Goal: Check status: Check status

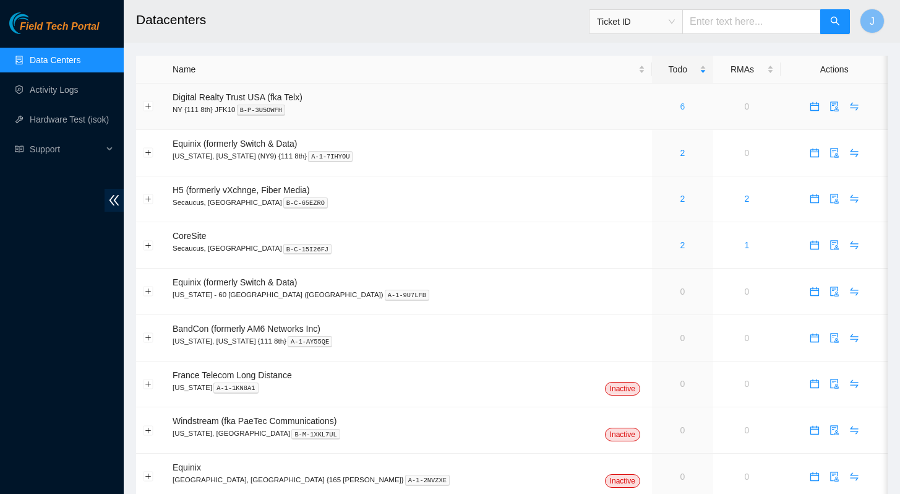
click at [680, 106] on link "6" at bounding box center [682, 106] width 5 height 10
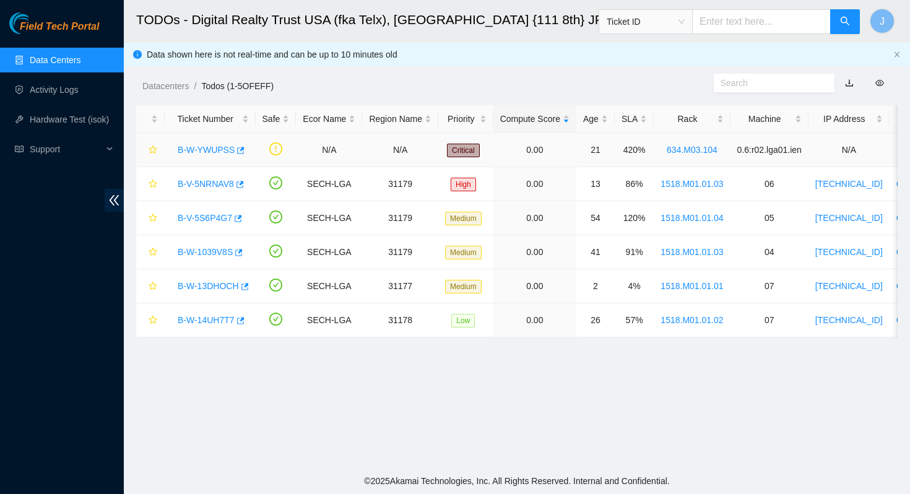
click at [209, 152] on link "B-W-YWUPSS" at bounding box center [206, 150] width 57 height 10
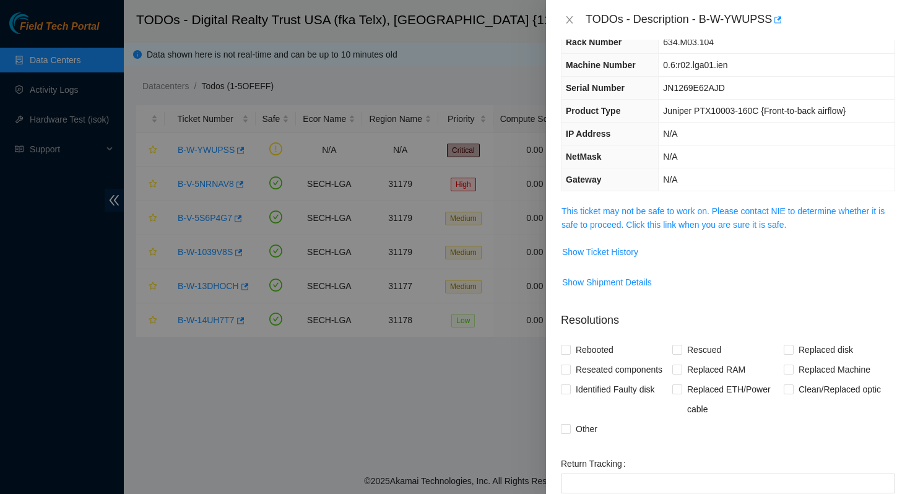
scroll to position [48, 0]
click at [774, 215] on link "This ticket may not be safe to work on. Please contact NIE to determine whether…" at bounding box center [722, 217] width 323 height 24
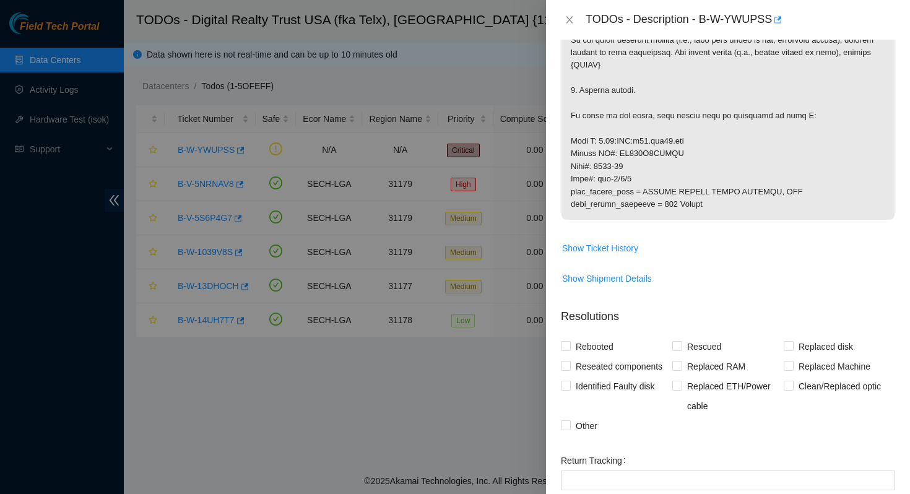
scroll to position [588, 0]
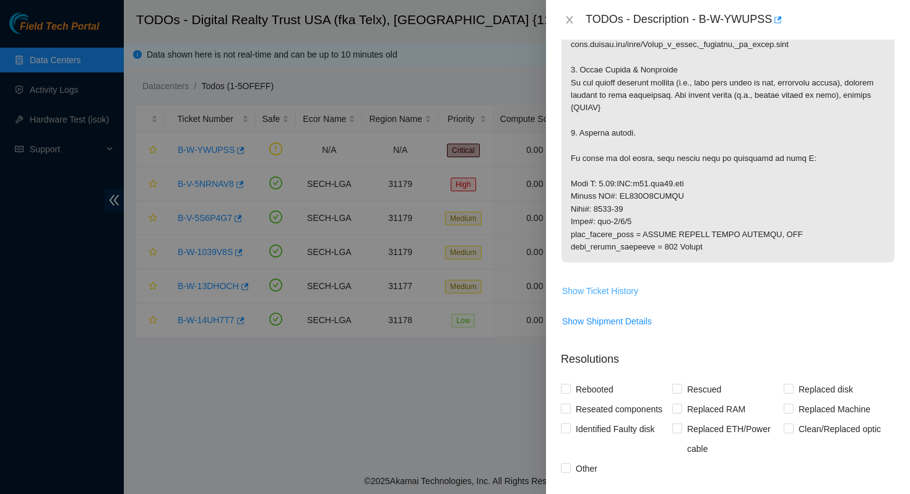
click at [616, 297] on span "Show Ticket History" at bounding box center [600, 291] width 76 height 14
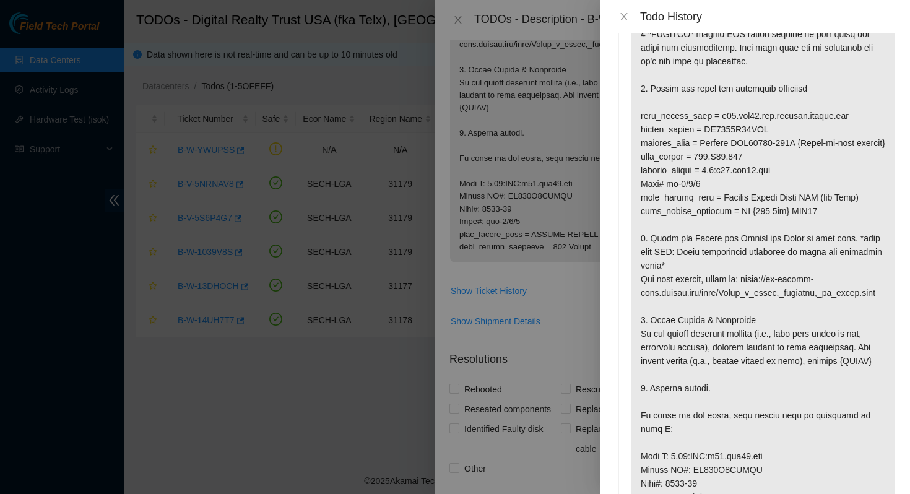
scroll to position [217, 0]
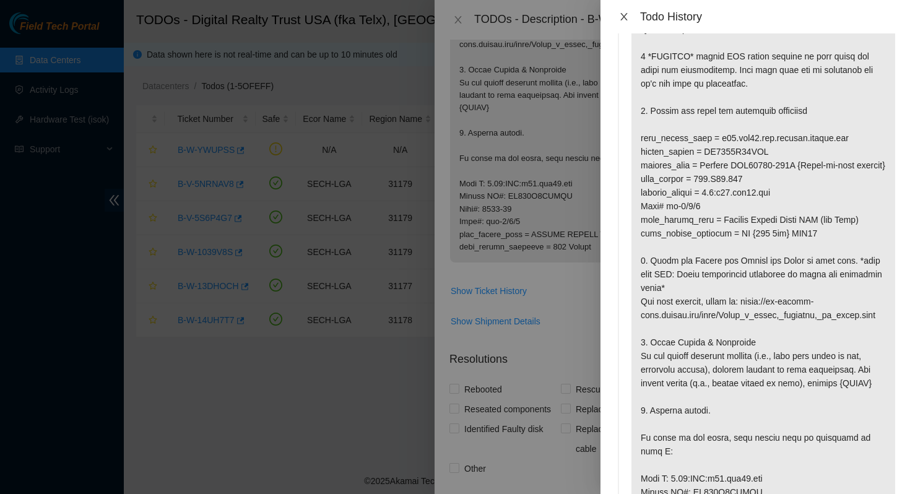
click at [618, 18] on button "Close" at bounding box center [623, 17] width 17 height 12
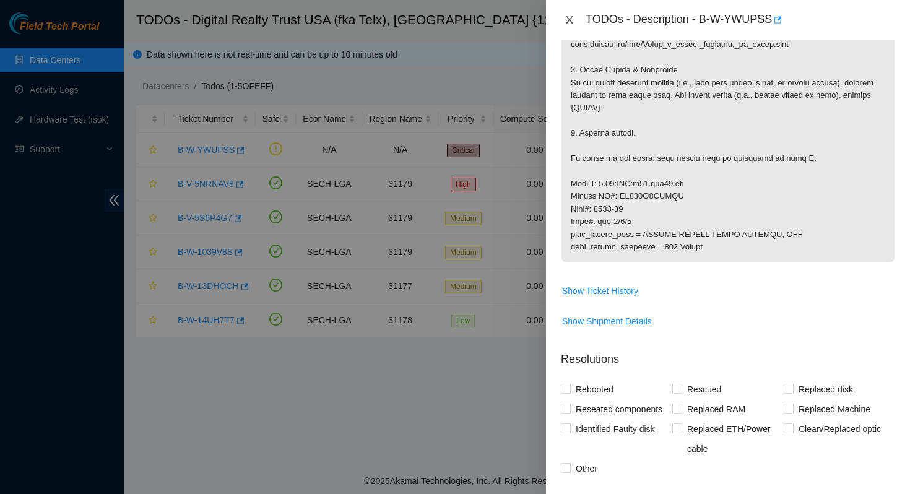
click at [569, 19] on icon "close" at bounding box center [569, 19] width 7 height 7
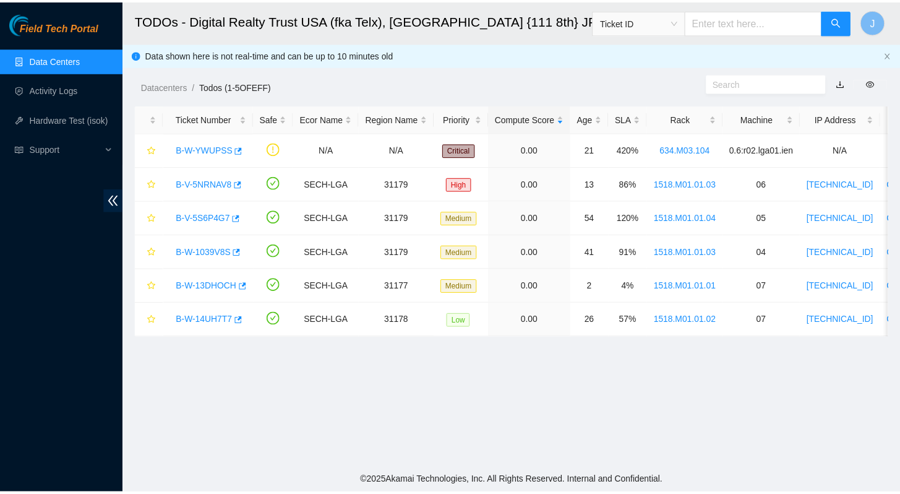
scroll to position [251, 0]
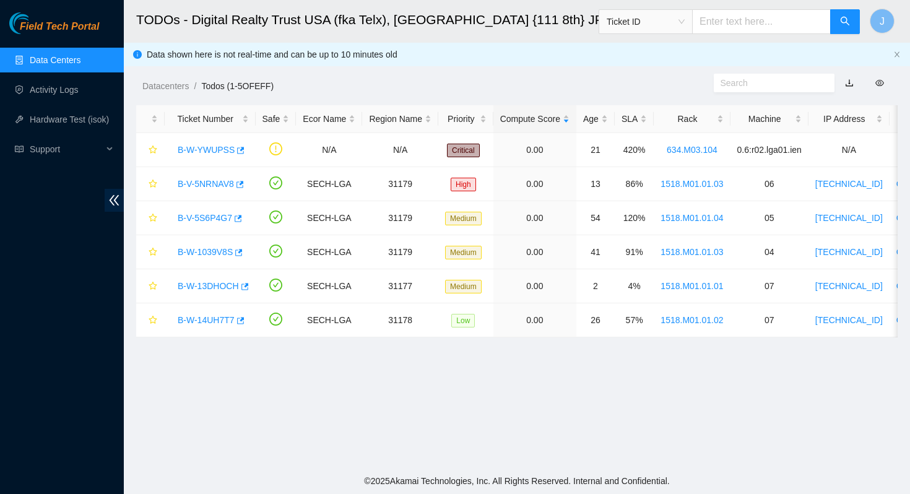
click at [726, 17] on input "text" at bounding box center [761, 21] width 139 height 25
paste input "B-V-5H4CBFR"
type input "B-V-5H4CBFR"
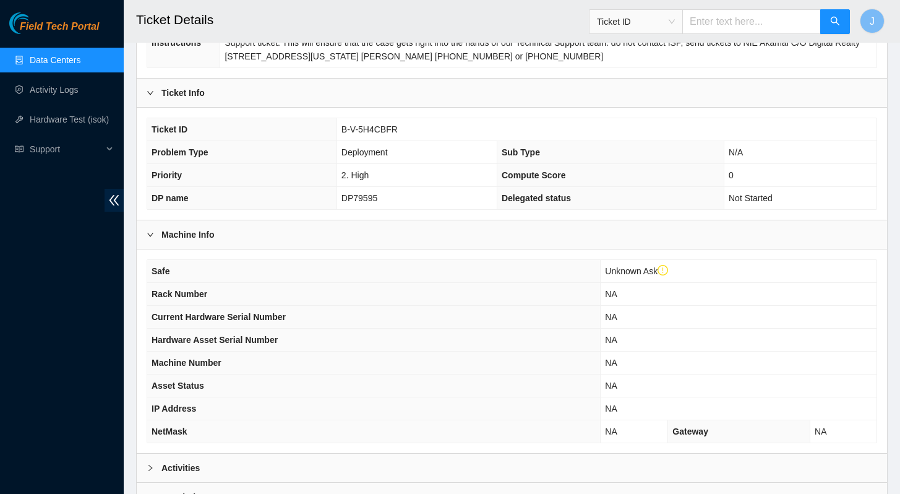
scroll to position [369, 0]
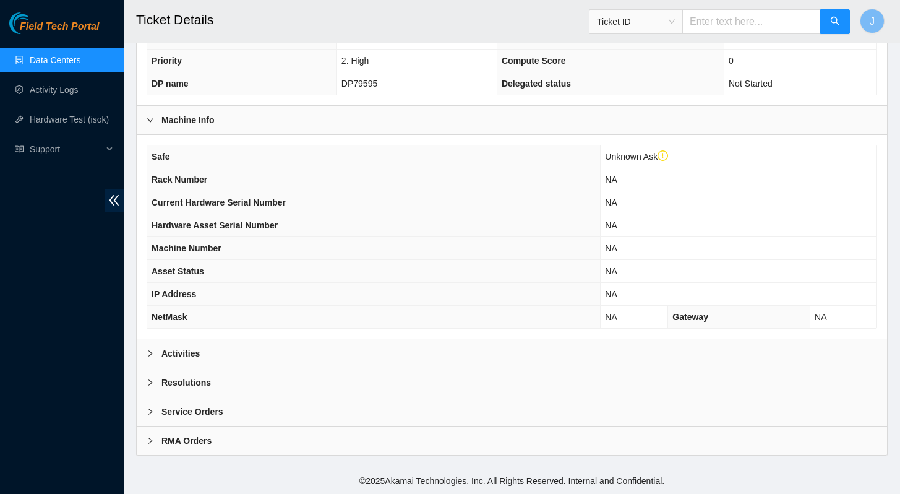
click at [174, 359] on b "Activities" at bounding box center [181, 354] width 38 height 14
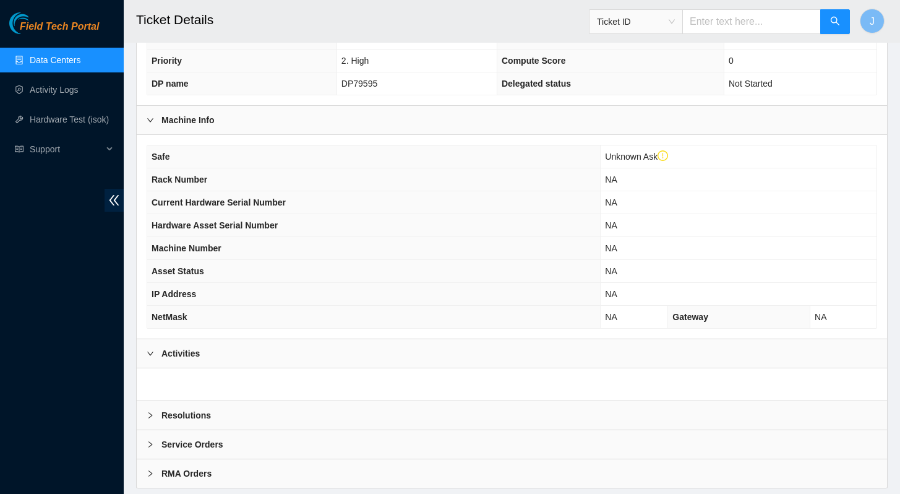
scroll to position [402, 0]
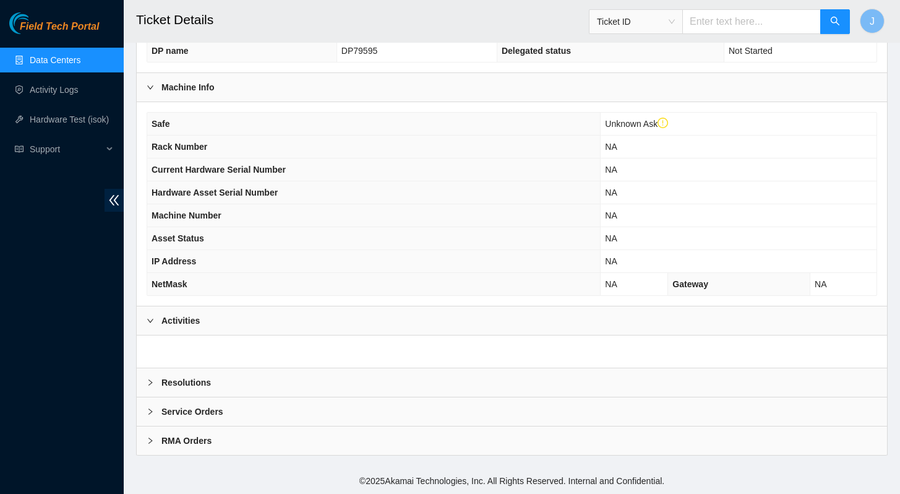
click at [165, 325] on b "Activities" at bounding box center [181, 321] width 38 height 14
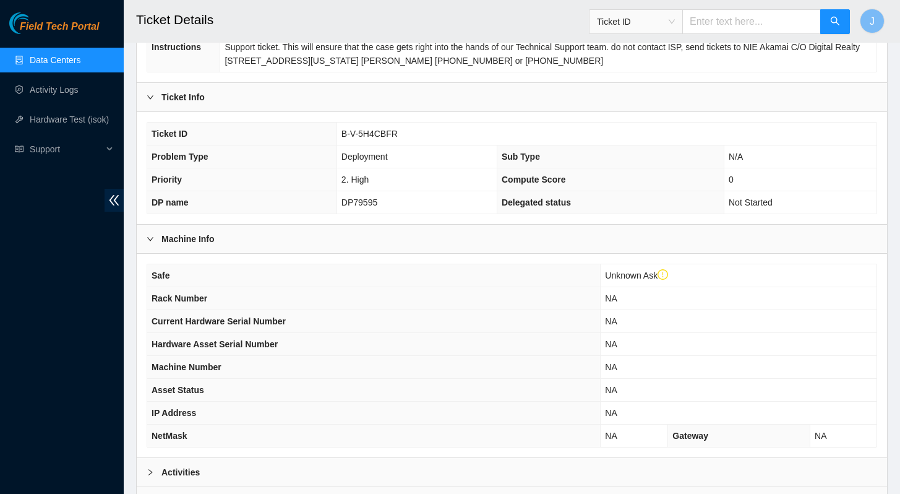
scroll to position [369, 0]
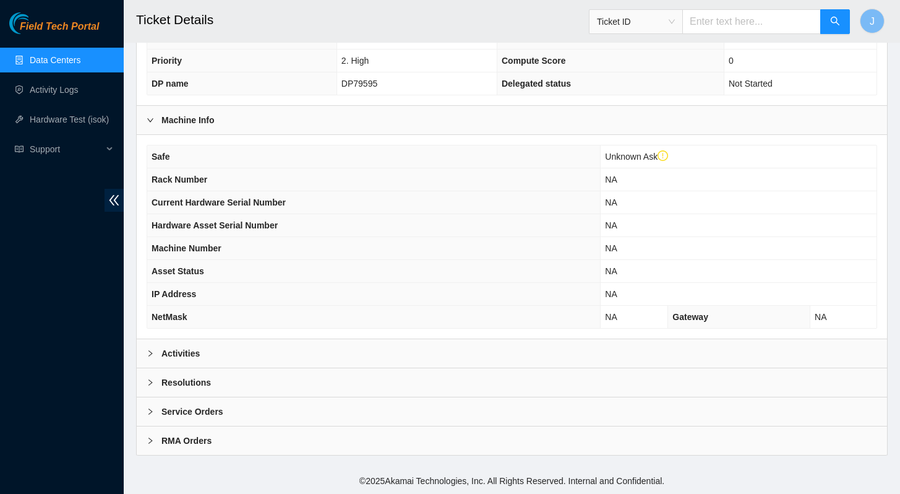
click at [202, 386] on b "Resolutions" at bounding box center [187, 383] width 50 height 14
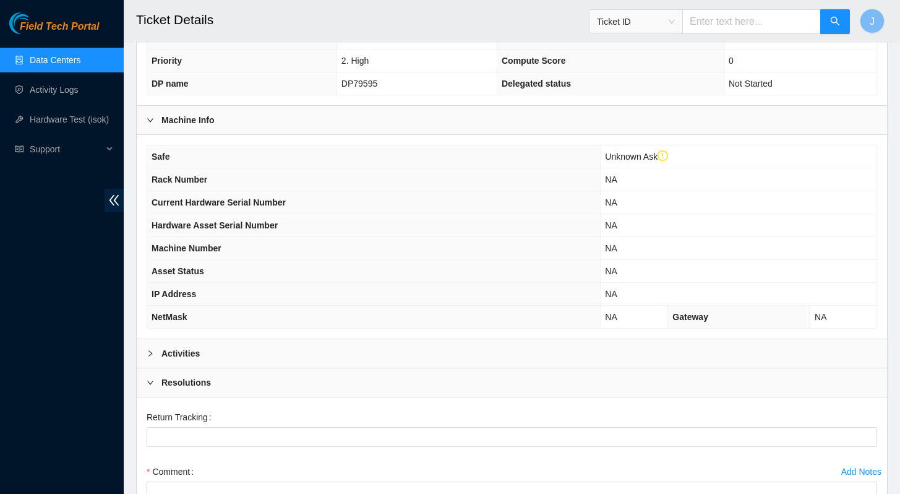
click at [202, 386] on b "Resolutions" at bounding box center [187, 383] width 50 height 14
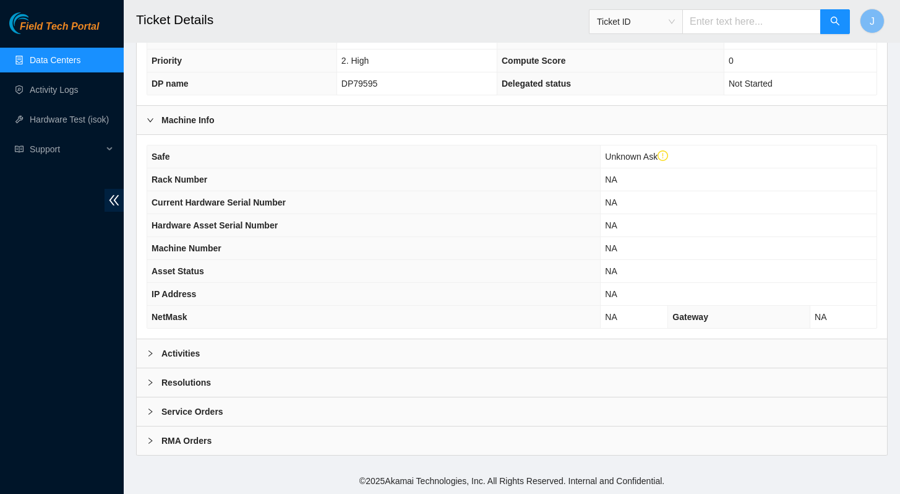
click at [192, 416] on b "Service Orders" at bounding box center [193, 412] width 62 height 14
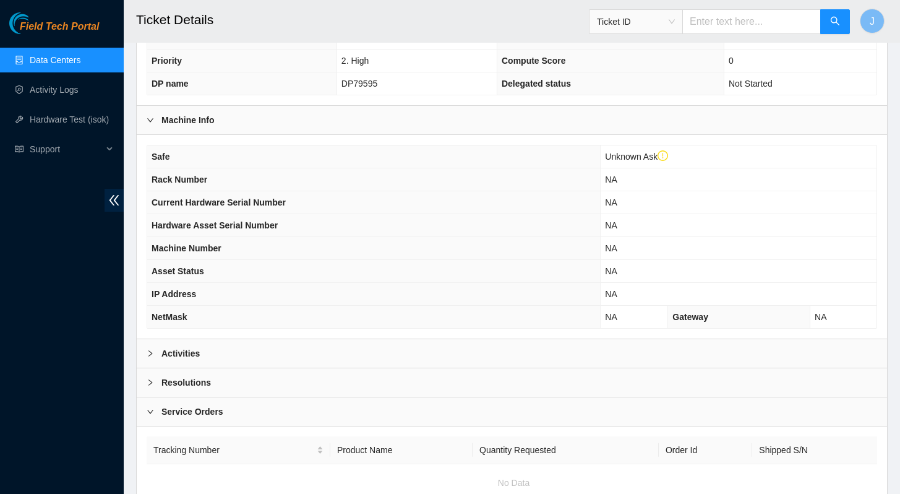
click at [194, 413] on b "Service Orders" at bounding box center [193, 412] width 62 height 14
